Goal: Task Accomplishment & Management: Manage account settings

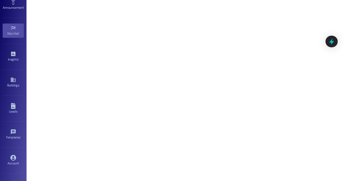
scroll to position [70, 0]
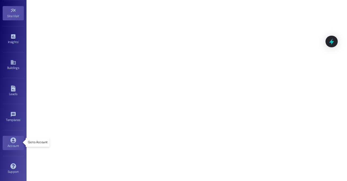
click at [12, 144] on div "Account" at bounding box center [13, 146] width 26 height 5
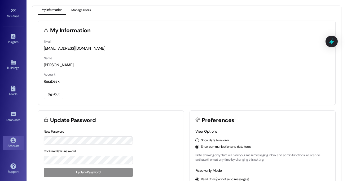
click at [79, 8] on button "Manage Users" at bounding box center [81, 10] width 27 height 9
click at [80, 10] on button "Manage Users" at bounding box center [81, 10] width 27 height 9
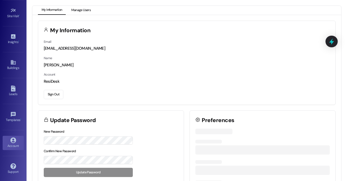
click at [80, 13] on button "Manage Users" at bounding box center [81, 10] width 27 height 9
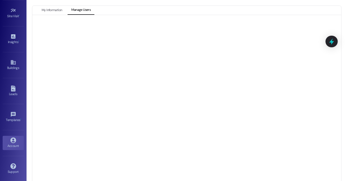
click at [15, 140] on icon at bounding box center [13, 141] width 6 height 6
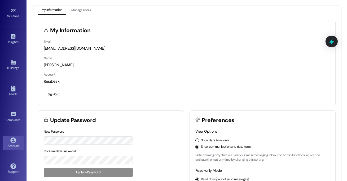
click at [53, 95] on button "Sign Out" at bounding box center [54, 94] width 20 height 9
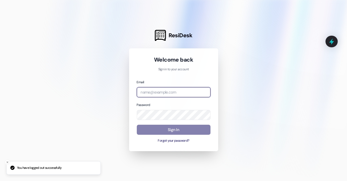
click at [161, 92] on input "email" at bounding box center [174, 92] width 74 height 10
type input "automated-surveys-assetliving@assetliving.com"
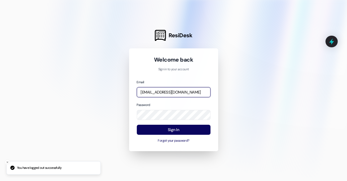
click at [161, 92] on input "automated-surveys-assetliving@assetliving.com" at bounding box center [174, 92] width 74 height 10
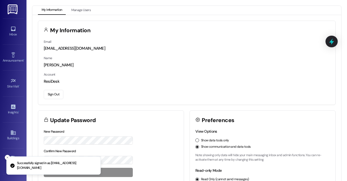
click at [53, 95] on button "Sign Out" at bounding box center [54, 94] width 20 height 9
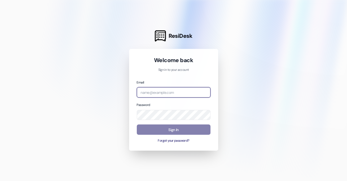
click at [167, 93] on input "email" at bounding box center [174, 92] width 74 height 10
type input "[EMAIL_ADDRESS][DOMAIN_NAME]"
